Goal: Task Accomplishment & Management: Manage account settings

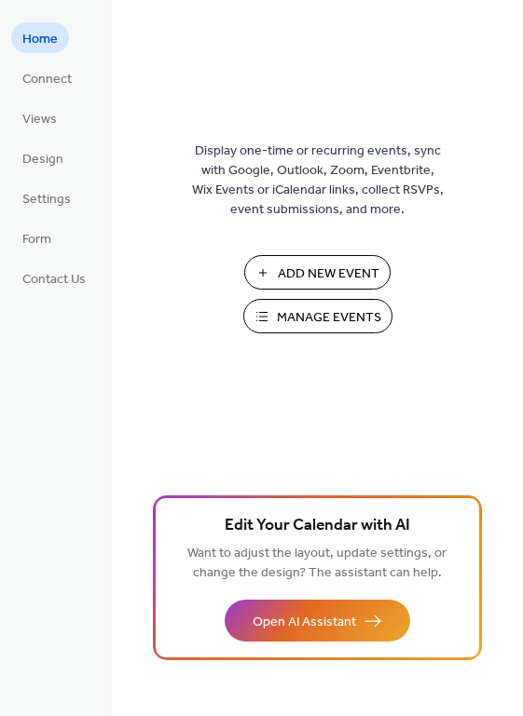
click at [300, 311] on span "Manage Events" at bounding box center [329, 318] width 104 height 20
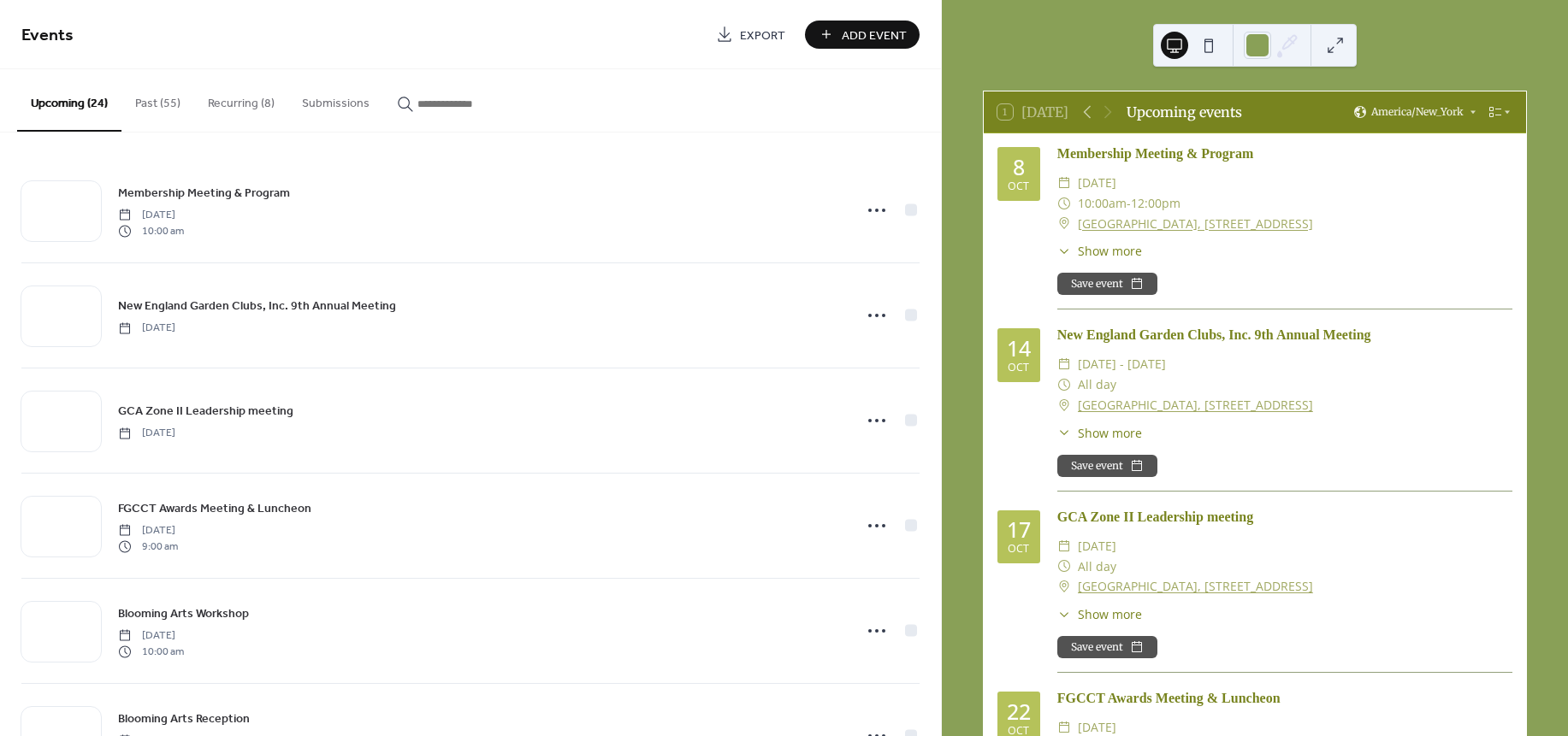
click at [233, 98] on button "Recurring (8)" at bounding box center [241, 99] width 94 height 61
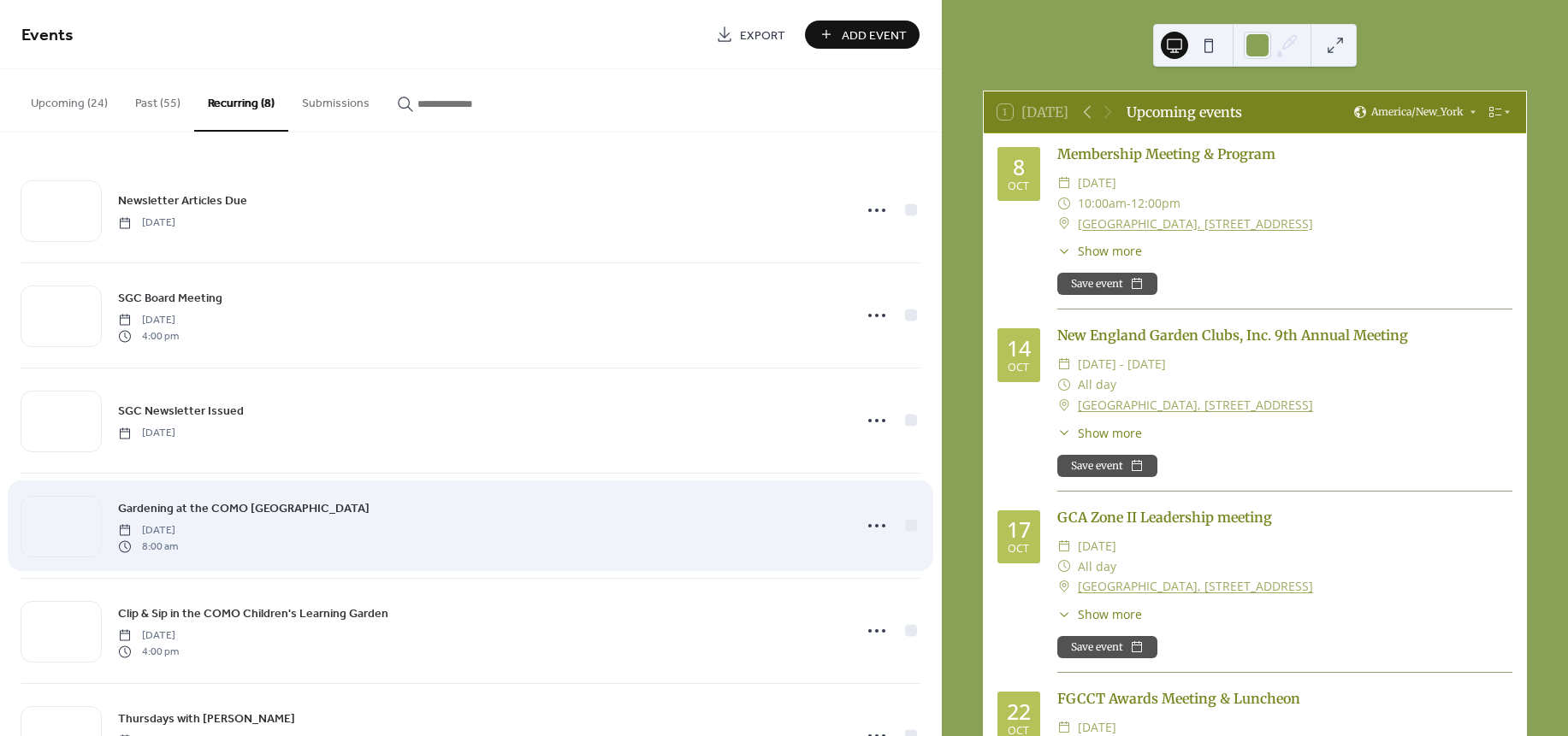
click at [469, 508] on div "Gardening at the COMO [GEOGRAPHIC_DATA] [DATE] 8:00 am" at bounding box center [480, 526] width 723 height 55
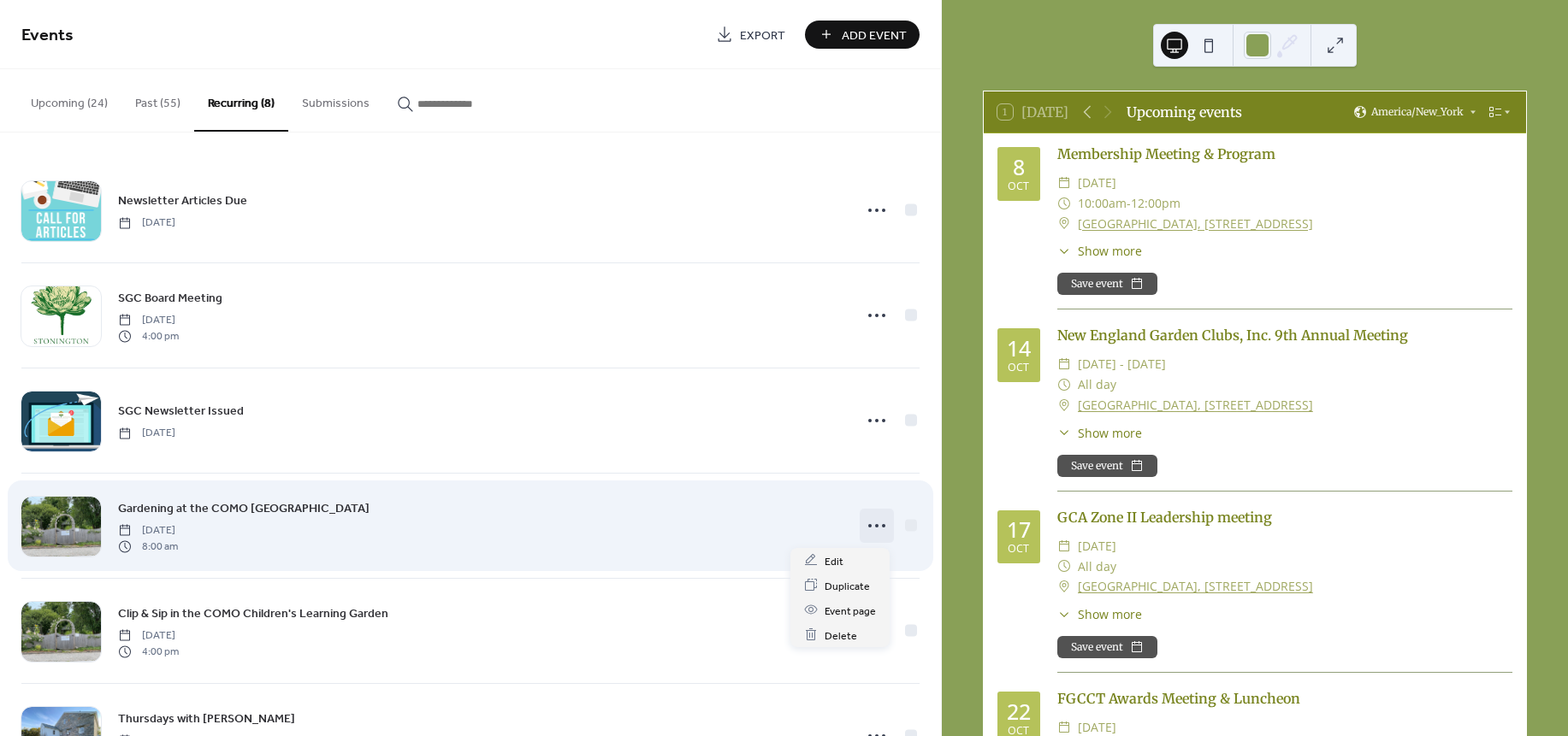
click at [872, 523] on icon at bounding box center [877, 526] width 28 height 28
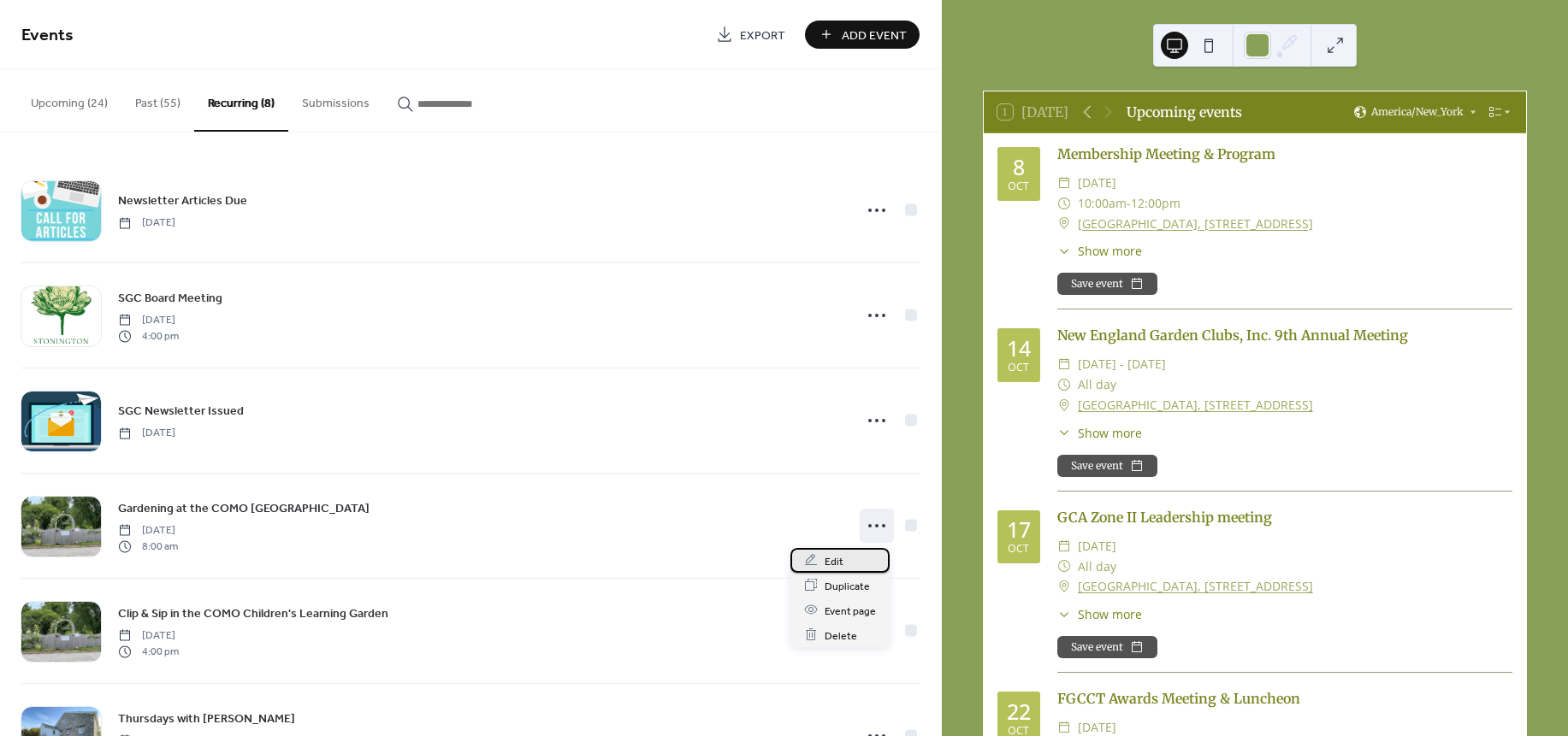
click at [829, 560] on span "Edit" at bounding box center [834, 562] width 18 height 18
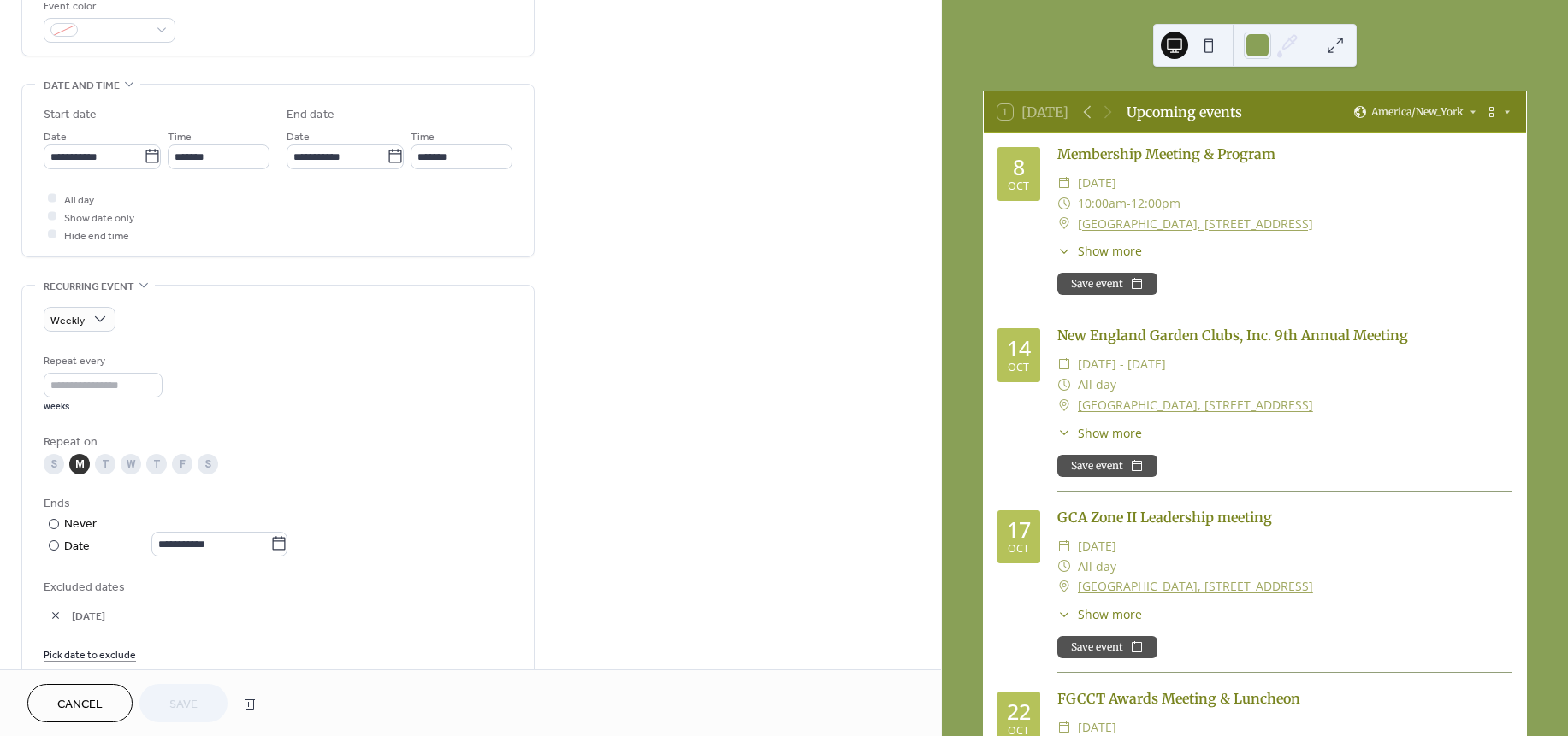
scroll to position [503, 0]
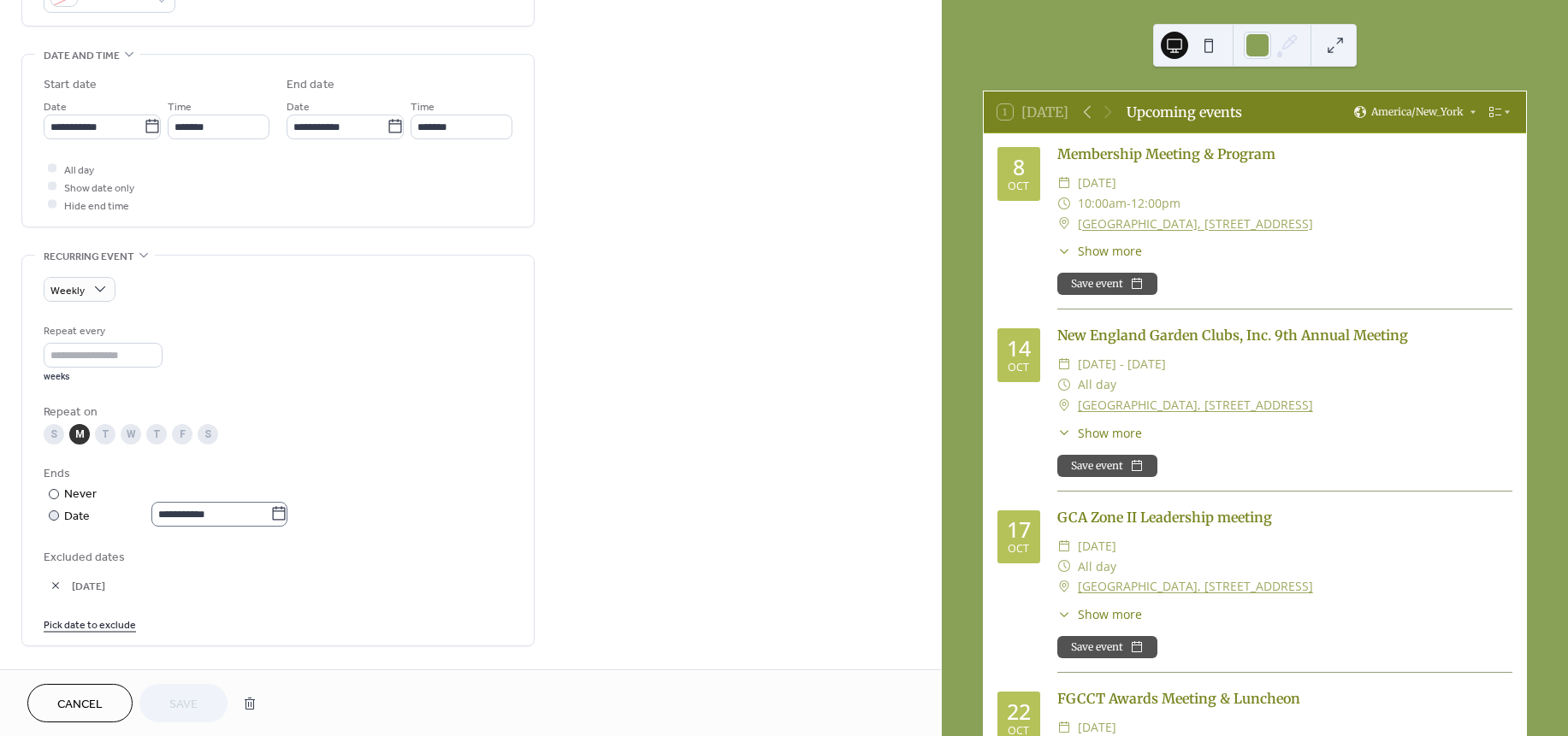
click at [287, 519] on icon at bounding box center [278, 514] width 17 height 17
click at [270, 519] on input "**********" at bounding box center [211, 514] width 119 height 25
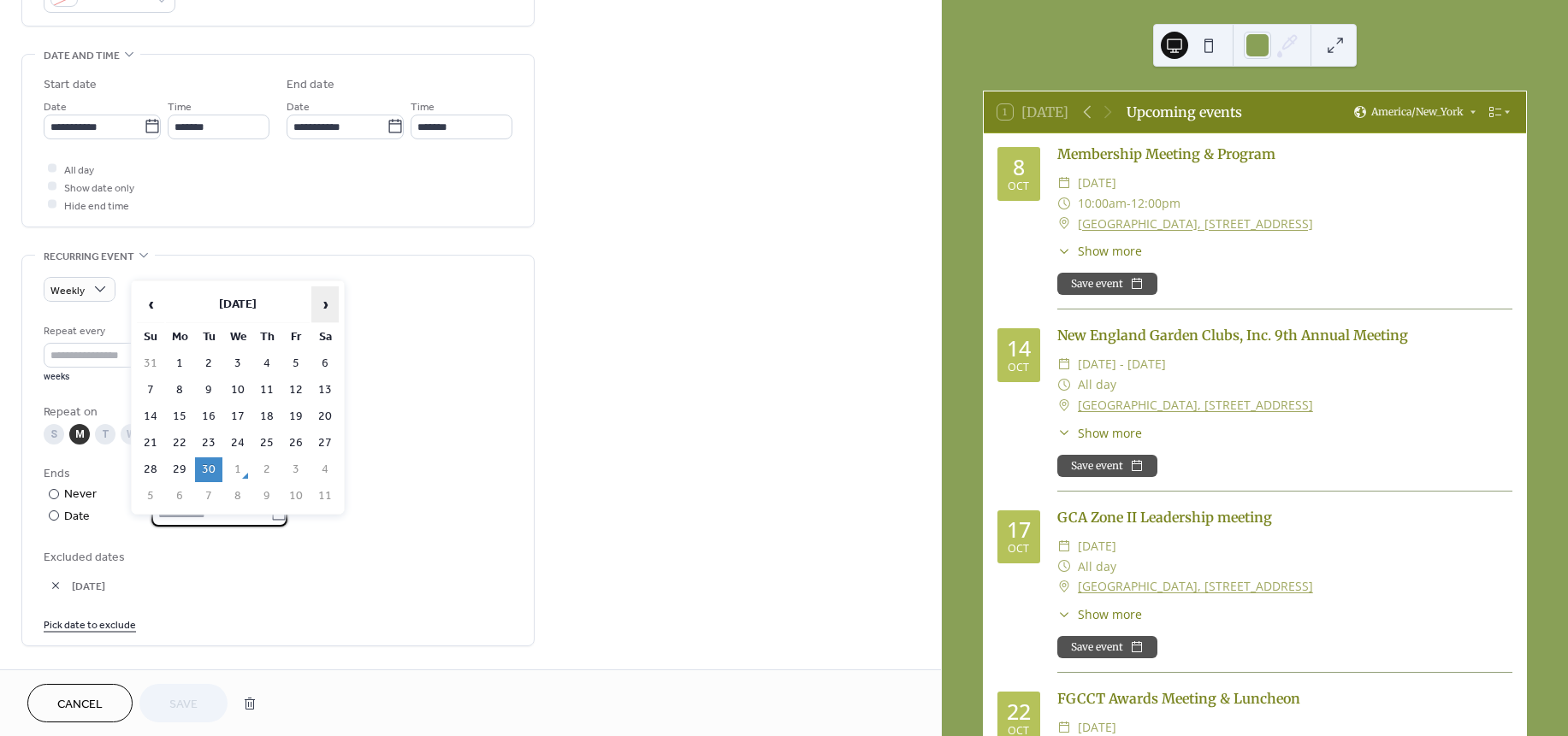
click at [326, 303] on span "›" at bounding box center [325, 304] width 26 height 34
click at [204, 464] on td "28" at bounding box center [208, 469] width 28 height 25
type input "**********"
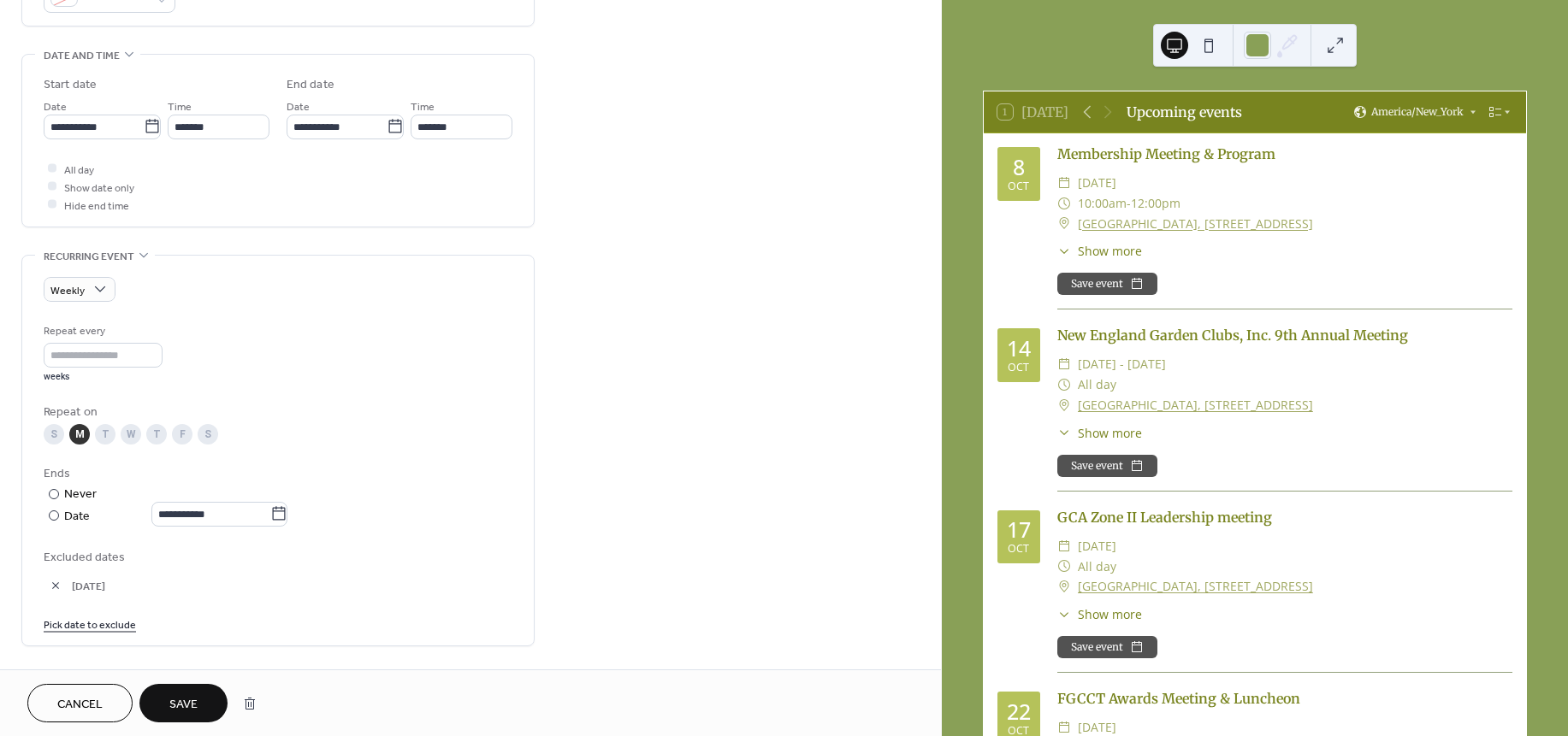
click at [119, 626] on link "Pick date to exclude" at bounding box center [90, 624] width 93 height 18
click at [67, 416] on span "‹" at bounding box center [63, 414] width 26 height 34
click at [185, 704] on span "Save" at bounding box center [183, 705] width 28 height 18
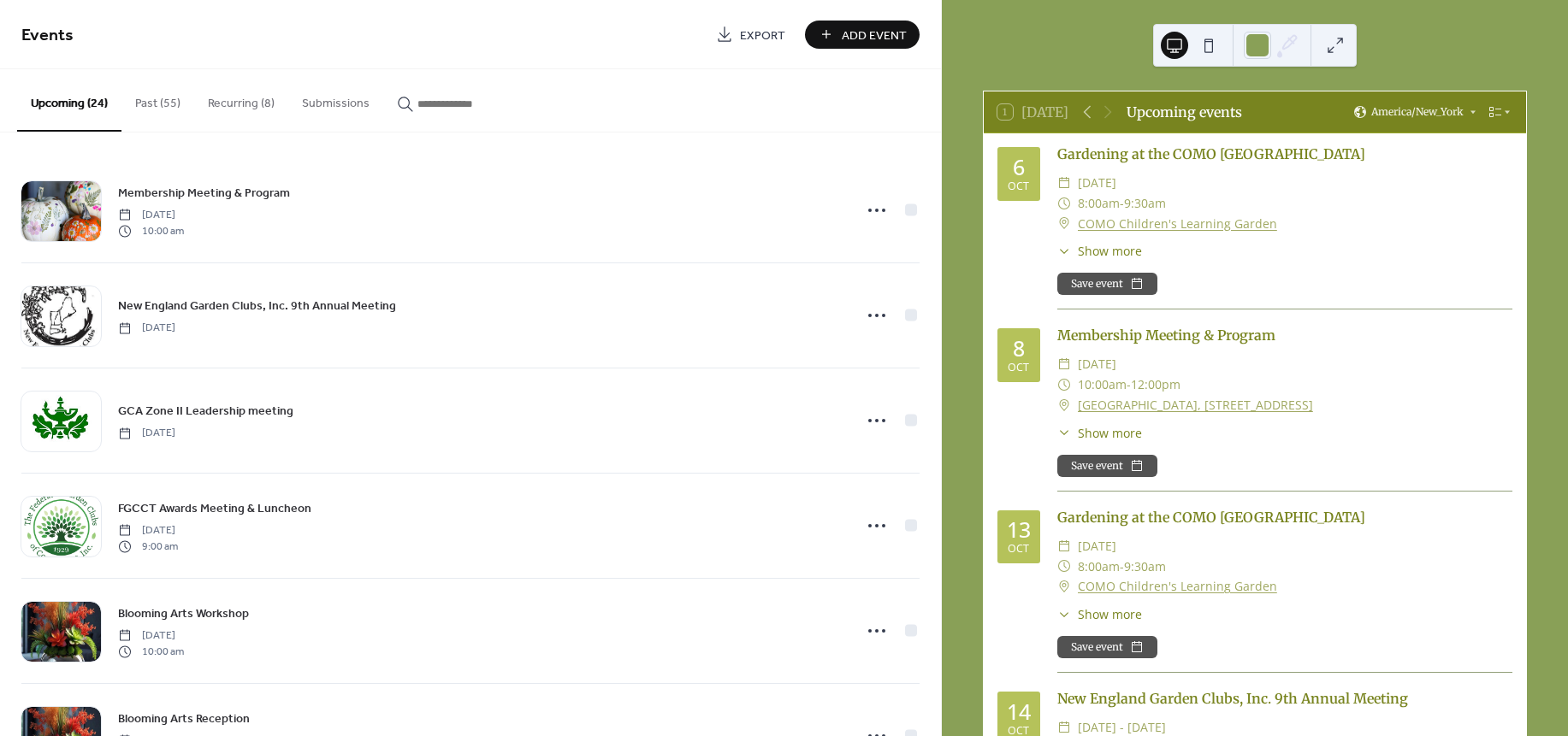
click at [1471, 67] on div "1 [DATE] Upcoming events America/New_York [DATE] Gardening at the COMO Children…" at bounding box center [1255, 368] width 626 height 736
drag, startPoint x: 1561, startPoint y: 56, endPoint x: 1574, endPoint y: 106, distance: 51.7
click at [1567, 106] on html "Events Export Add Event Upcoming (24) Past (55) Recurring (8) Submissions Membe…" at bounding box center [784, 368] width 1568 height 736
click at [1558, 301] on div "1 [DATE] Upcoming events America/New_York [DATE] Gardening at the COMO Children…" at bounding box center [1255, 368] width 626 height 736
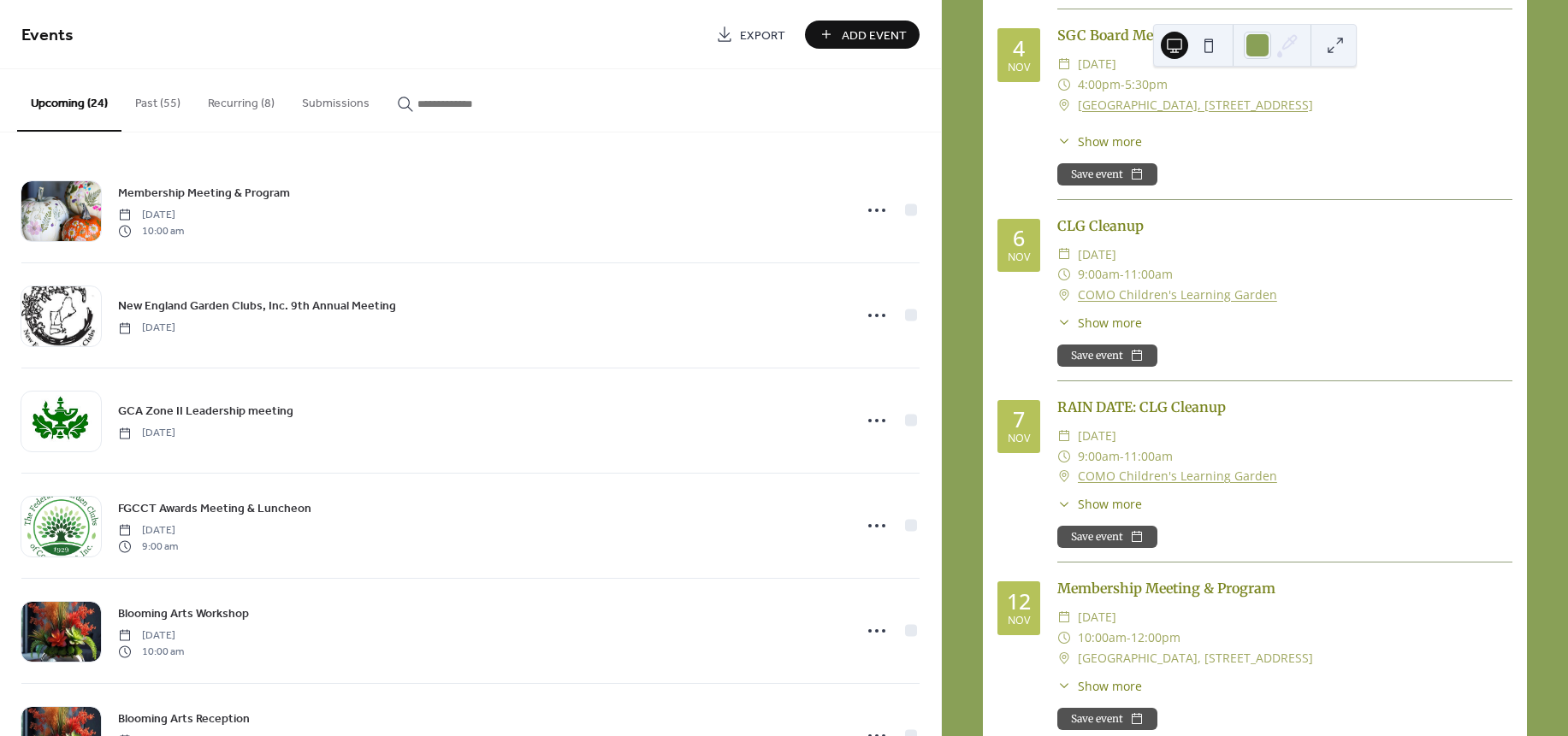
scroll to position [1933, 0]
